Goal: Task Accomplishment & Management: Manage account settings

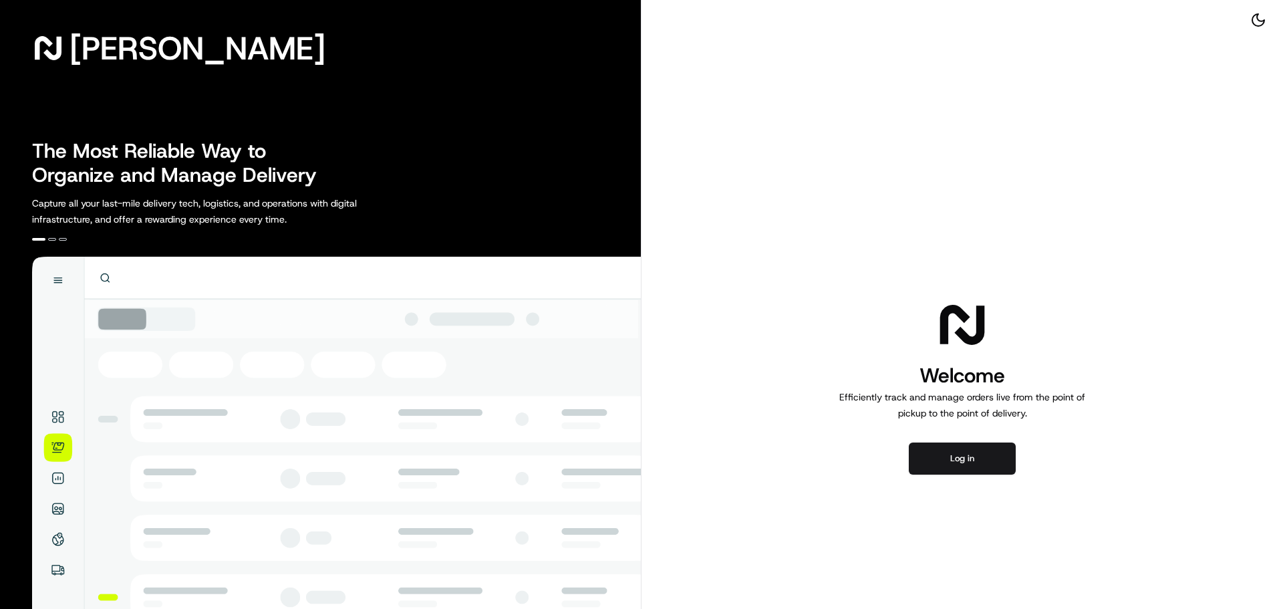
drag, startPoint x: 962, startPoint y: 297, endPoint x: 969, endPoint y: 326, distance: 30.3
click at [963, 297] on div "Welcome Efficiently track and manage orders live from the point of pickup to th…" at bounding box center [961, 386] width 641 height 772
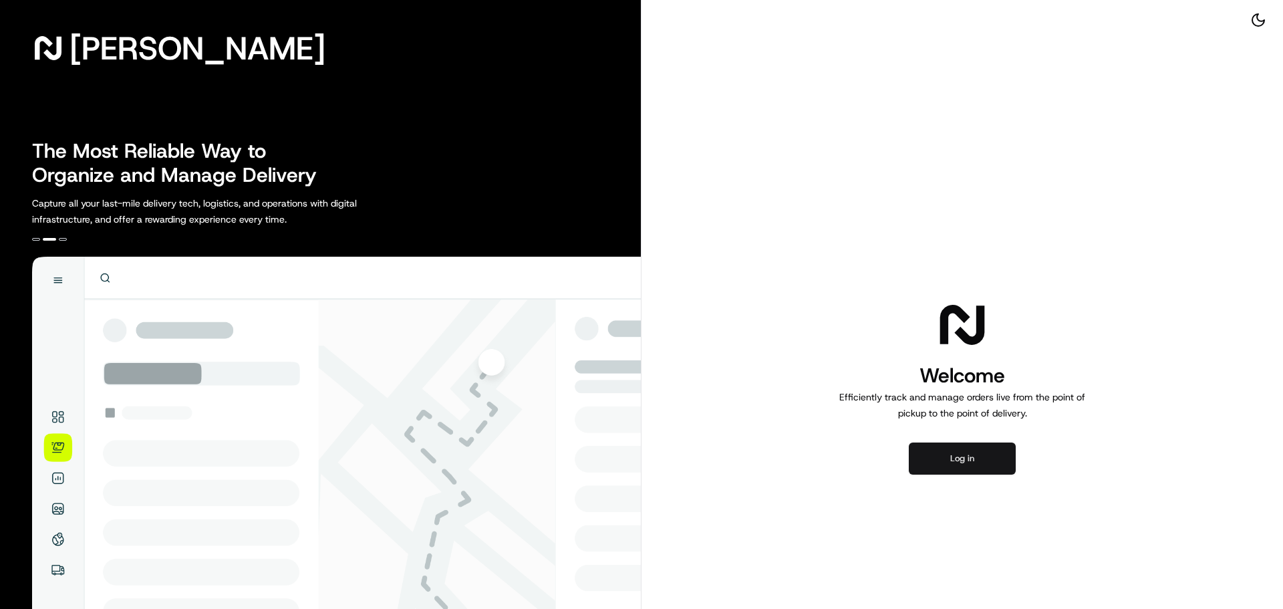
click at [974, 466] on button "Log in" at bounding box center [962, 458] width 107 height 32
